Goal: Navigation & Orientation: Go to known website

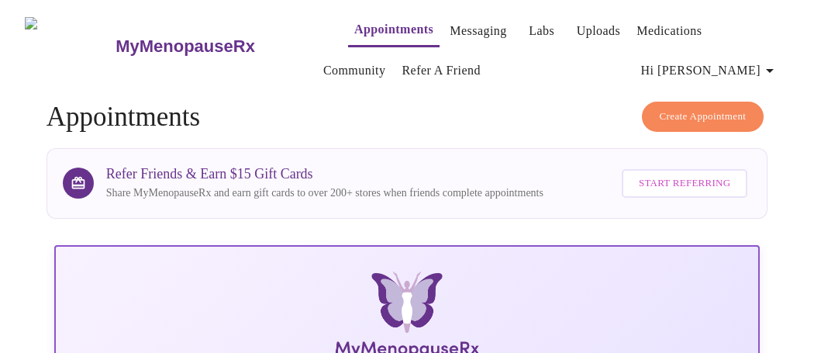
scroll to position [650, 0]
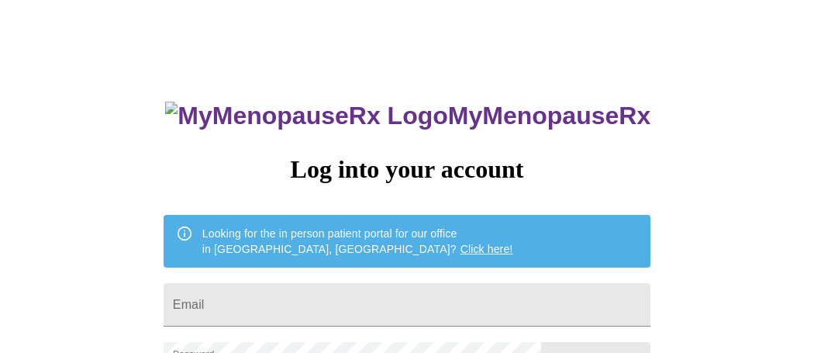
scroll to position [204, 0]
